Goal: Task Accomplishment & Management: Use online tool/utility

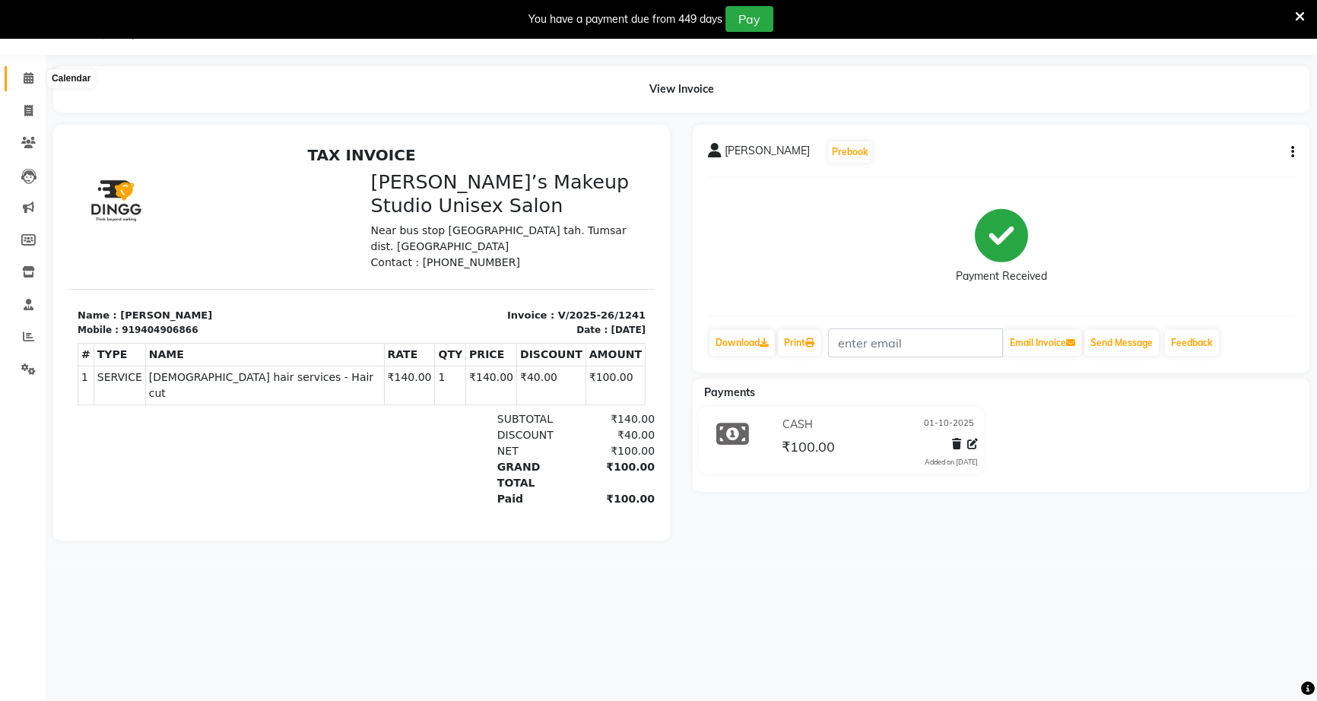
click at [27, 82] on icon at bounding box center [29, 77] width 10 height 11
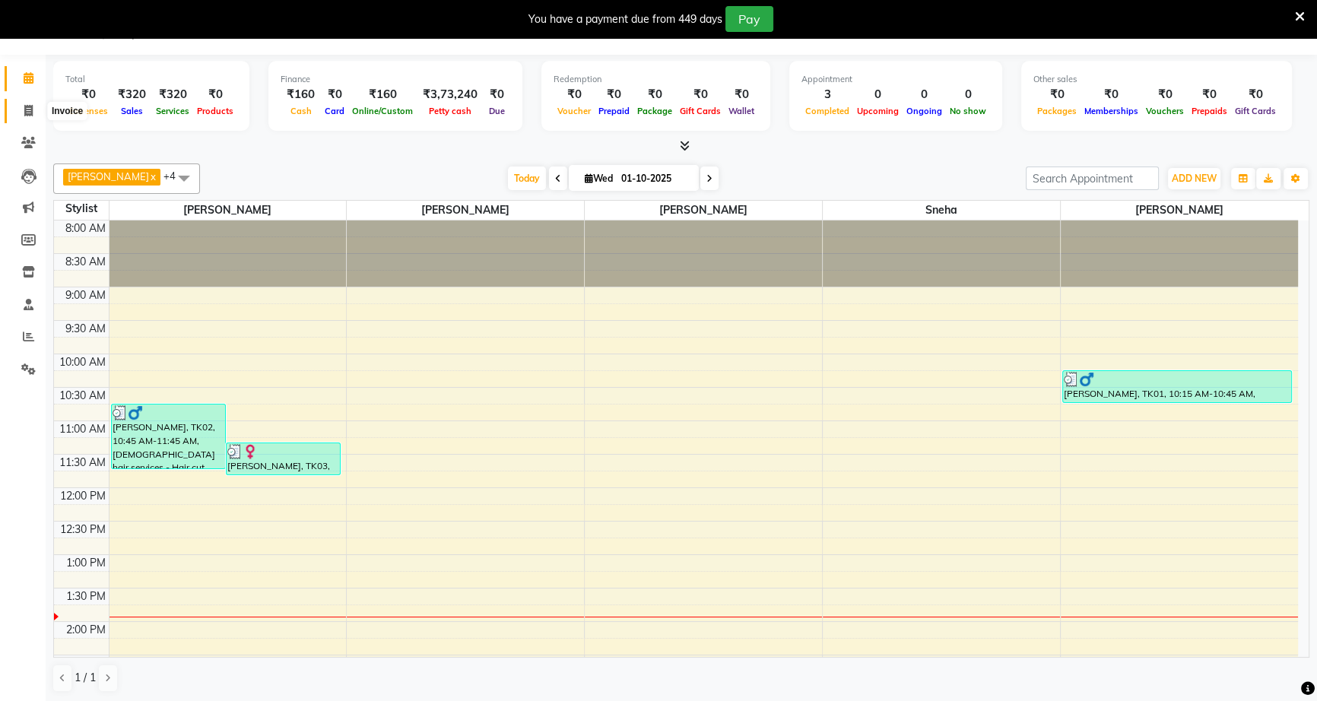
click at [27, 106] on icon at bounding box center [28, 110] width 8 height 11
select select "6543"
select select "service"
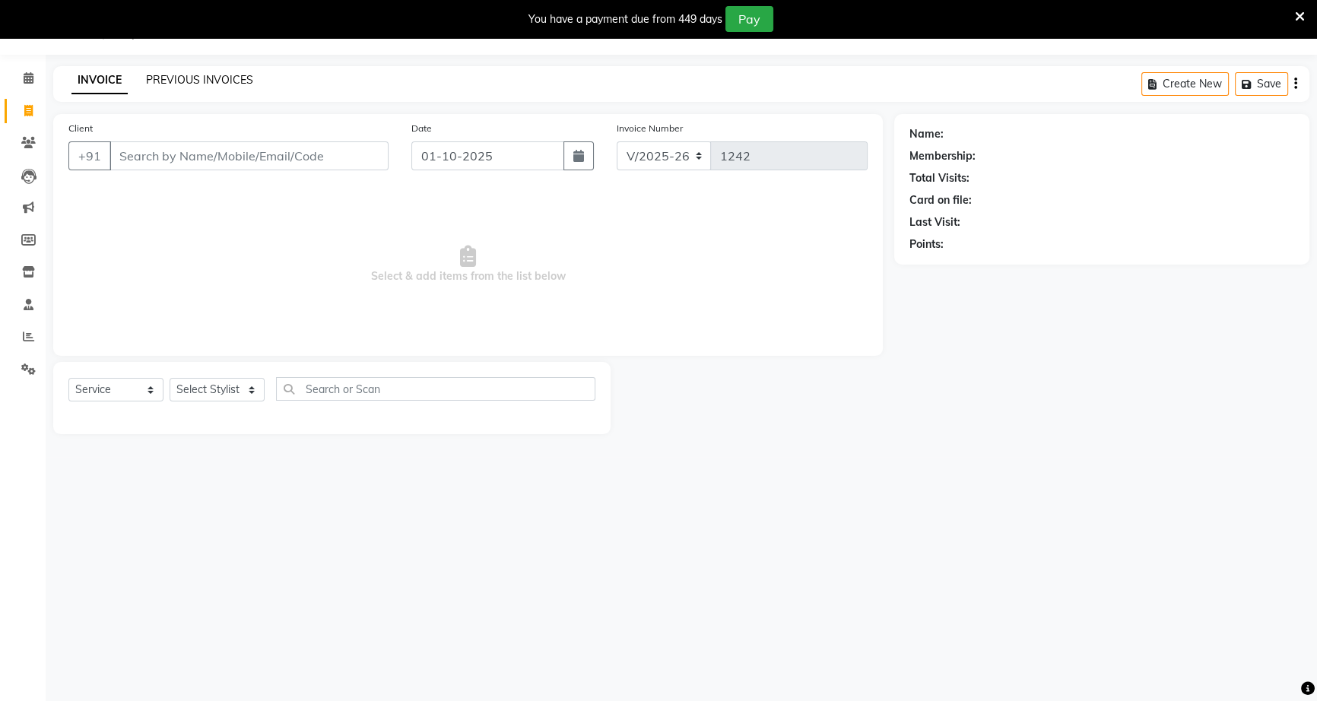
click at [175, 76] on link "PREVIOUS INVOICES" at bounding box center [199, 80] width 107 height 14
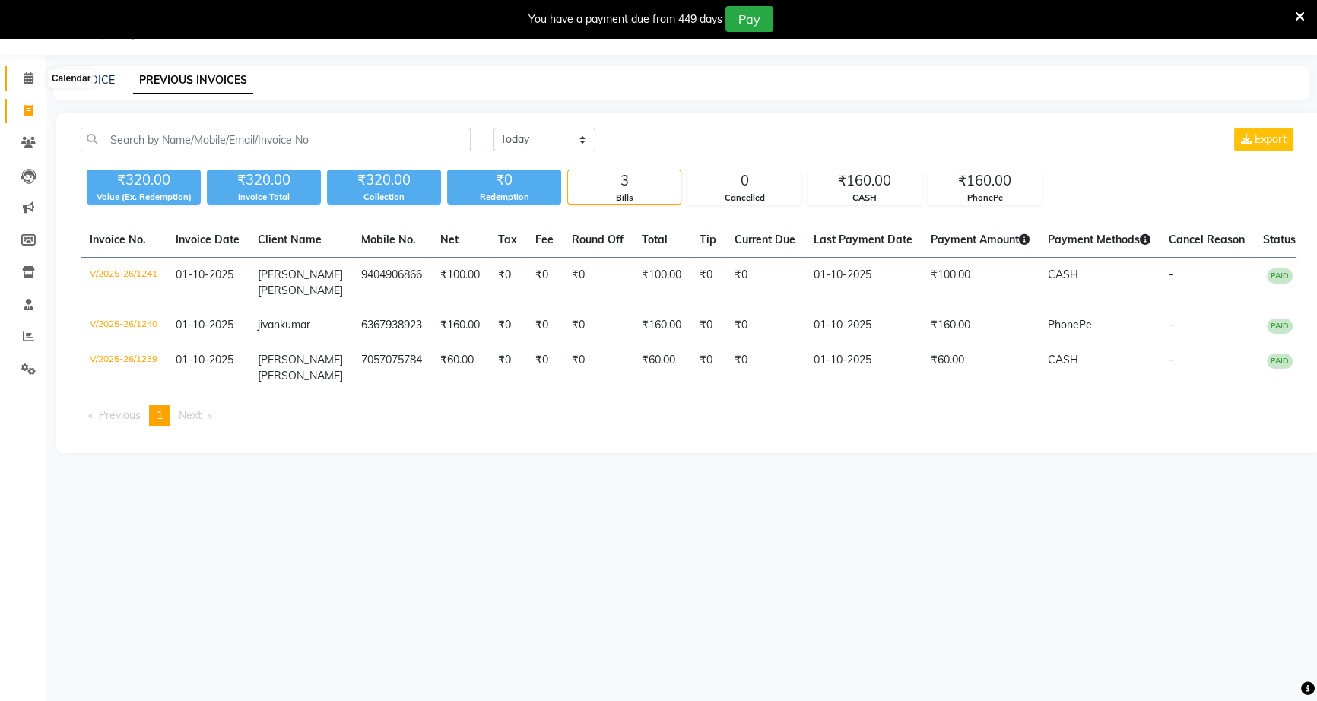
click at [28, 76] on icon at bounding box center [29, 77] width 10 height 11
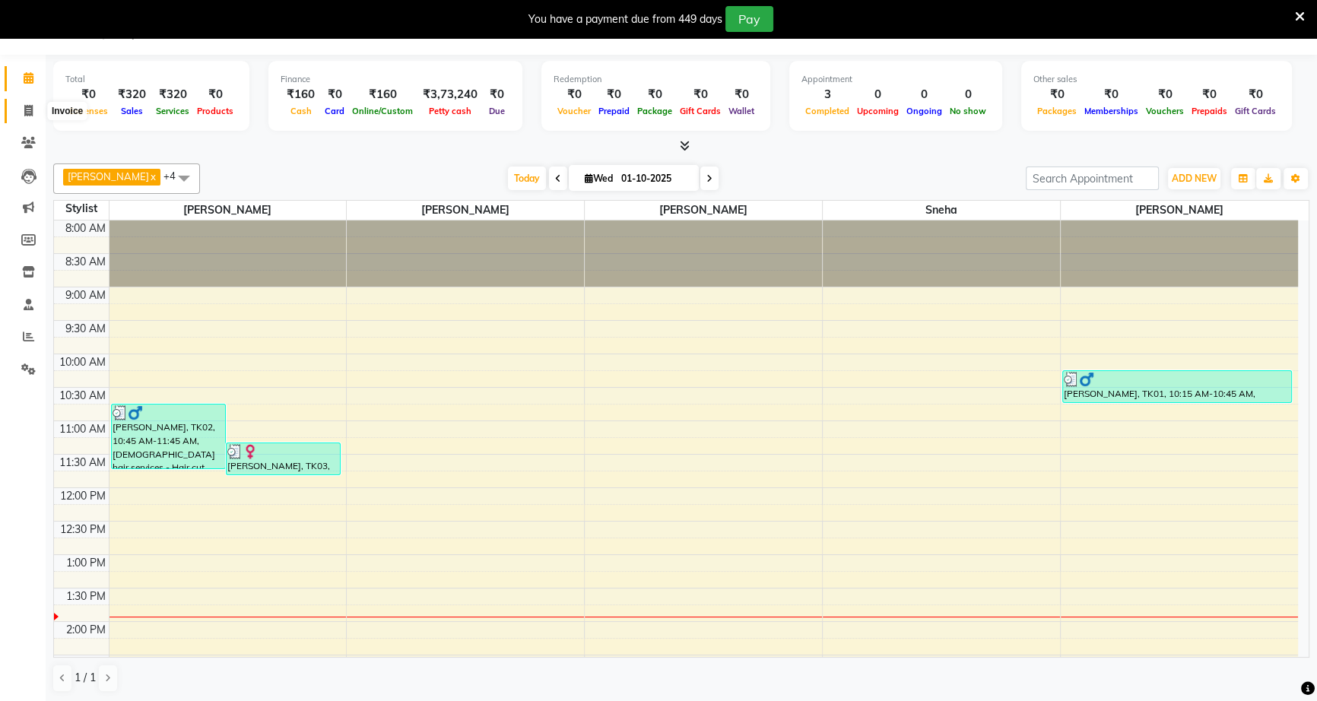
click at [29, 111] on icon at bounding box center [28, 110] width 8 height 11
select select "6543"
select select "service"
